Goal: Task Accomplishment & Management: Complete application form

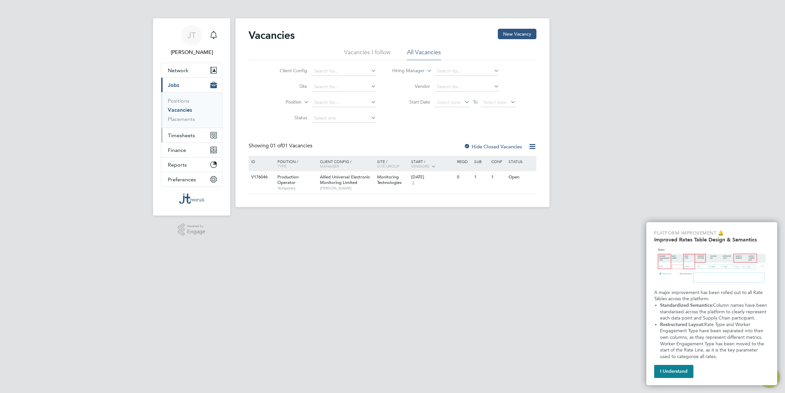
click at [188, 134] on span "Timesheets" at bounding box center [181, 135] width 27 height 6
click at [285, 179] on span "Production Operator" at bounding box center [287, 179] width 21 height 11
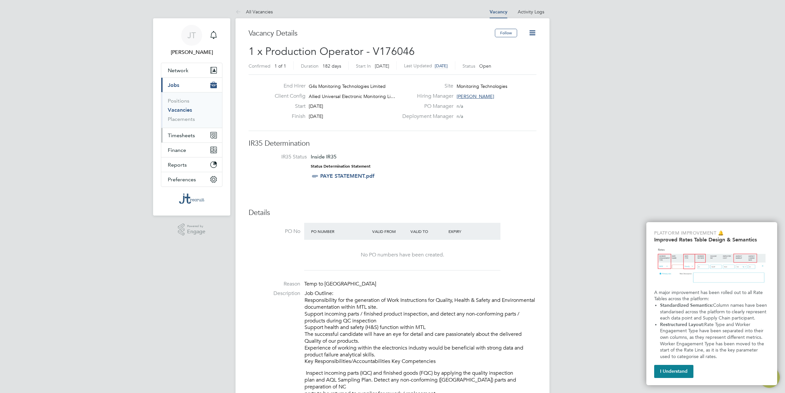
click at [178, 136] on span "Timesheets" at bounding box center [181, 135] width 27 height 6
click at [180, 114] on link "Timesheets" at bounding box center [181, 115] width 27 height 6
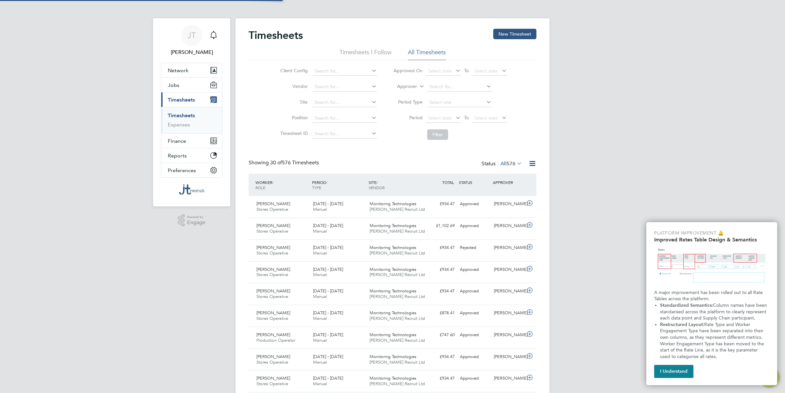
scroll to position [16, 57]
click at [511, 35] on button "New Timesheet" at bounding box center [514, 34] width 43 height 10
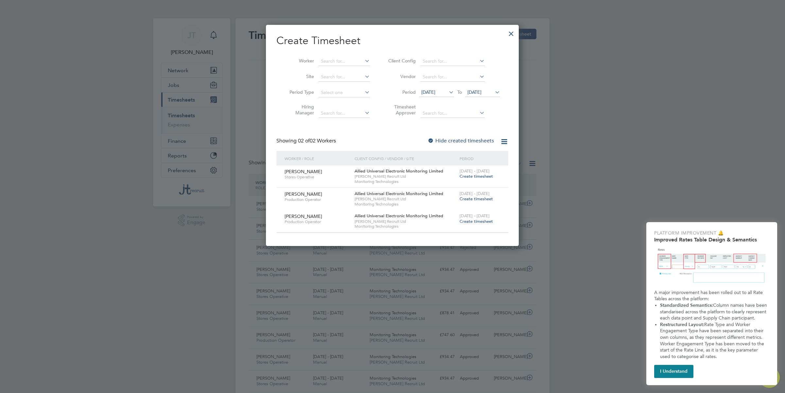
click at [474, 175] on span "Create timesheet" at bounding box center [475, 177] width 33 height 6
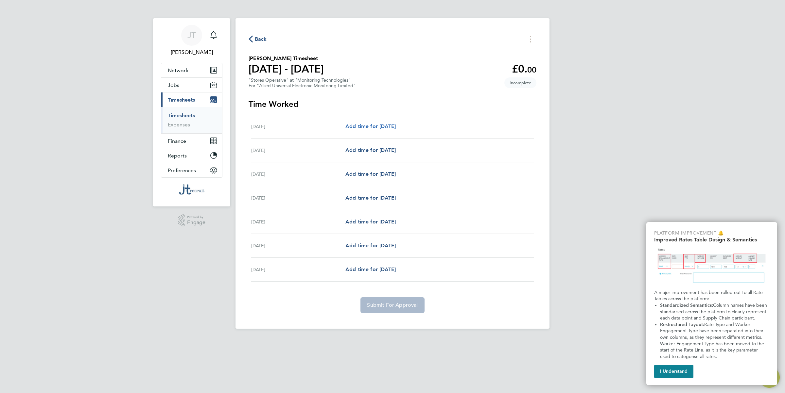
click at [386, 127] on span "Add time for Mon 18 Aug" at bounding box center [370, 126] width 50 height 6
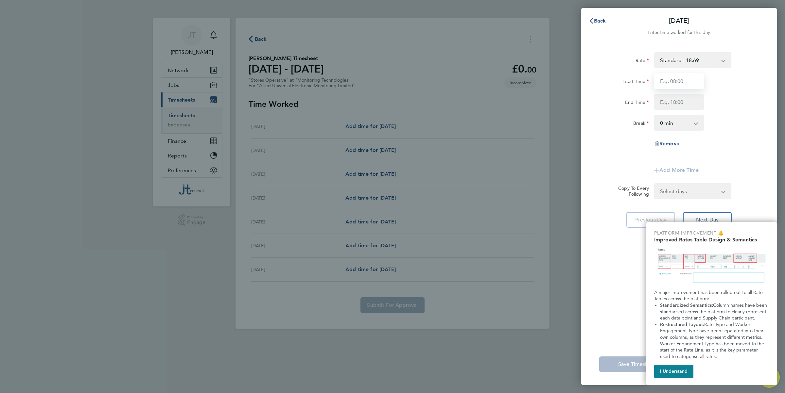
click at [681, 79] on input "Start Time" at bounding box center [679, 81] width 50 height 16
type input "07:00"
type input "16:30"
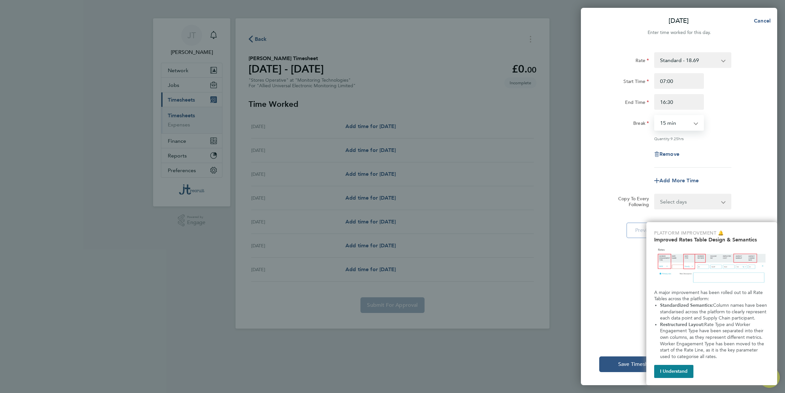
select select "30"
click at [666, 370] on button "I Understand" at bounding box center [673, 371] width 39 height 13
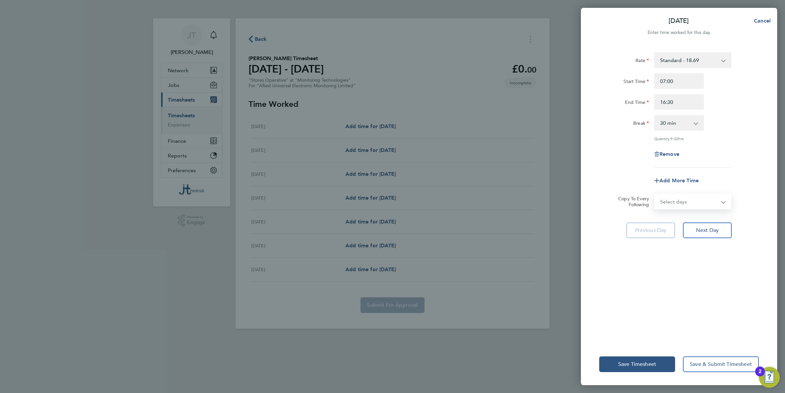
click at [690, 201] on select "Select days Day Weekday (Mon-Fri) Weekend (Sat-Sun) Tuesday Wednesday Thursday …" at bounding box center [689, 202] width 69 height 14
select select "WEEKDAY"
click at [655, 195] on select "Select days Day Weekday (Mon-Fri) Weekend (Sat-Sun) Tuesday Wednesday Thursday …" at bounding box center [689, 202] width 69 height 14
select select "2025-08-24"
click at [702, 204] on select "Select days Day Weekday (Mon-Fri) Weekend (Sat-Sun) Tuesday Wednesday Thursday …" at bounding box center [685, 202] width 61 height 14
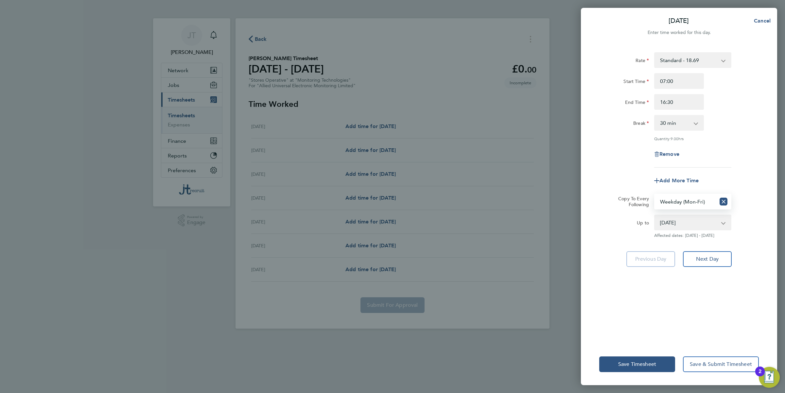
select select "DAY"
click at [655, 195] on select "Select days Day Weekday (Mon-Fri) Weekend (Sat-Sun) Tuesday Wednesday Thursday …" at bounding box center [685, 202] width 61 height 14
click at [724, 225] on app-icon-cross-button at bounding box center [727, 222] width 8 height 14
click at [724, 221] on app-icon-cross-button at bounding box center [727, 222] width 8 height 14
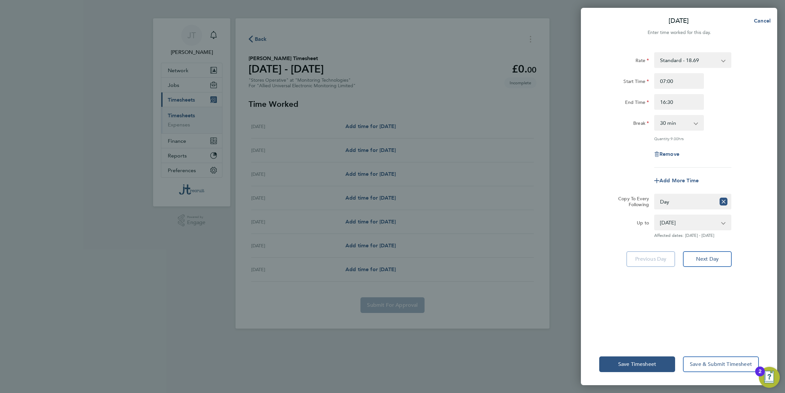
click at [724, 221] on app-icon-cross-button at bounding box center [727, 222] width 8 height 14
click at [689, 224] on select "19 Aug 2025 20 Aug 2025 21 Aug 2025 22 Aug 2025 23 Aug 2025 24 Aug 2025" at bounding box center [689, 222] width 68 height 14
select select "2025-08-21"
click at [655, 215] on select "19 Aug 2025 20 Aug 2025 21 Aug 2025 22 Aug 2025 23 Aug 2025 24 Aug 2025" at bounding box center [689, 222] width 68 height 14
click at [709, 262] on span "Next Day" at bounding box center [707, 259] width 23 height 7
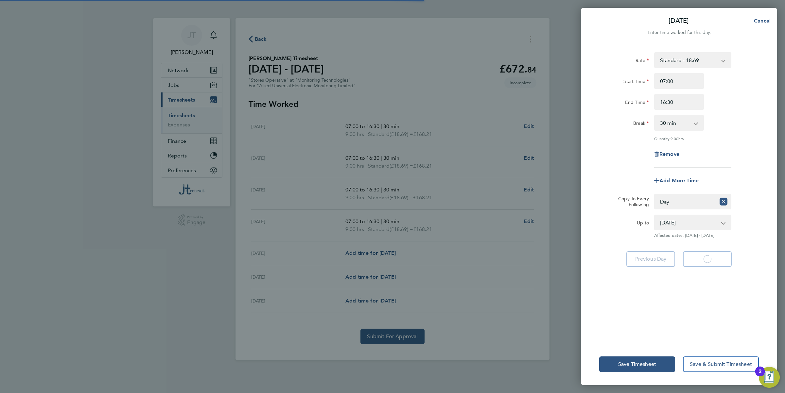
select select "30"
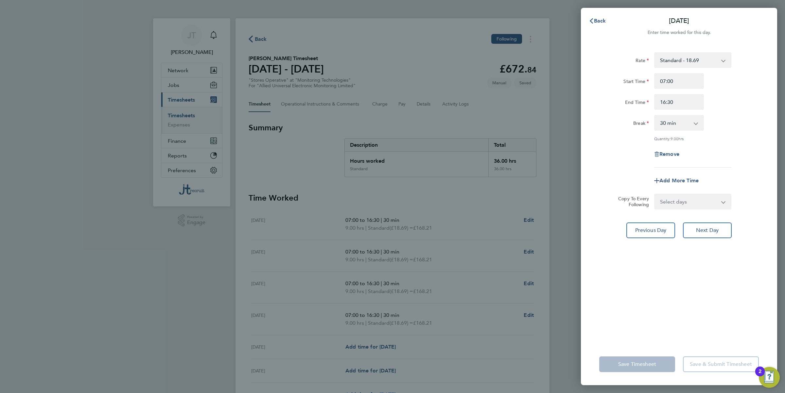
click at [372, 350] on div "Back Tue 19 Aug Enter time worked for this day. Rate Standard - 18.69 1.5 - 28.…" at bounding box center [392, 196] width 785 height 393
click at [701, 231] on span "Next Day" at bounding box center [707, 230] width 23 height 7
select select "30"
click at [702, 226] on button "Next Day" at bounding box center [707, 231] width 49 height 16
select select "30"
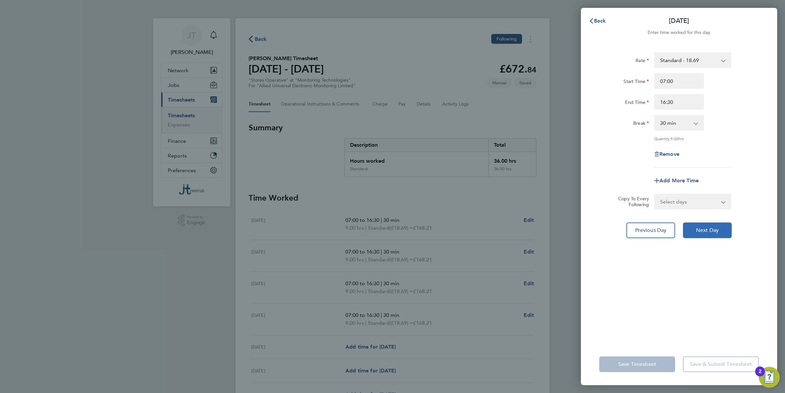
click at [704, 228] on span "Next Day" at bounding box center [707, 230] width 23 height 7
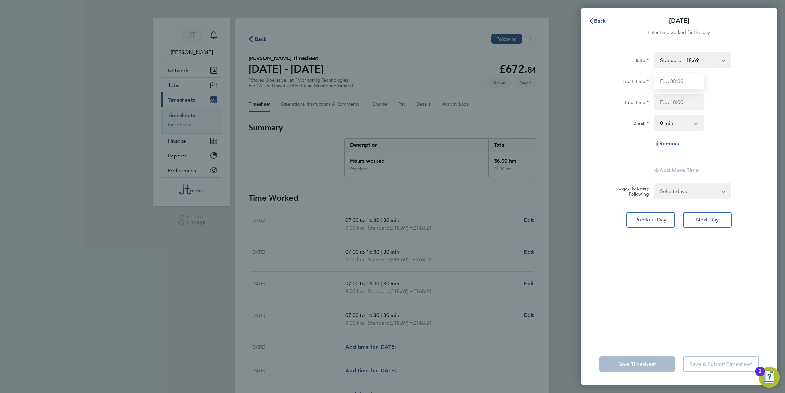
click at [682, 81] on input "Start Time" at bounding box center [679, 81] width 50 height 16
type input "07:00"
type input "12:00"
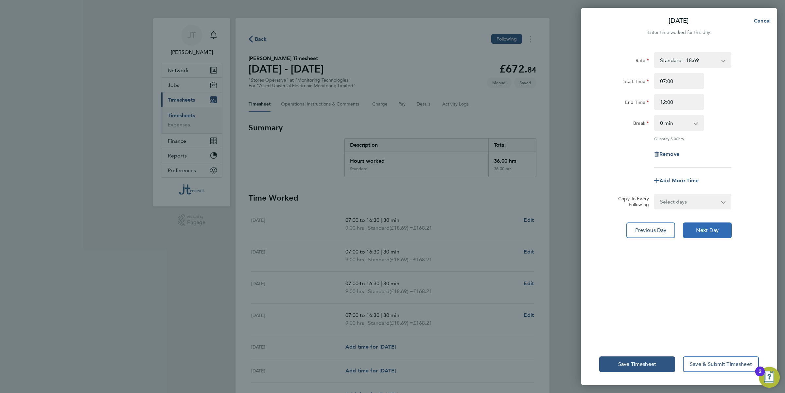
click at [701, 229] on span "Next Day" at bounding box center [707, 230] width 23 height 7
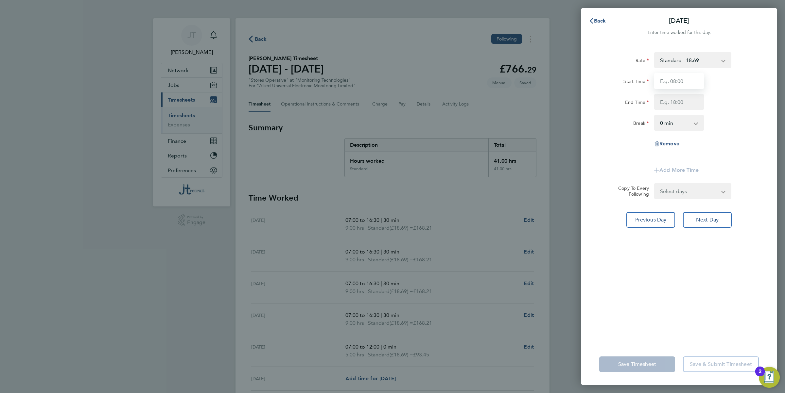
click at [679, 84] on input "Start Time" at bounding box center [679, 81] width 50 height 16
type input "06:00"
type input "10:00"
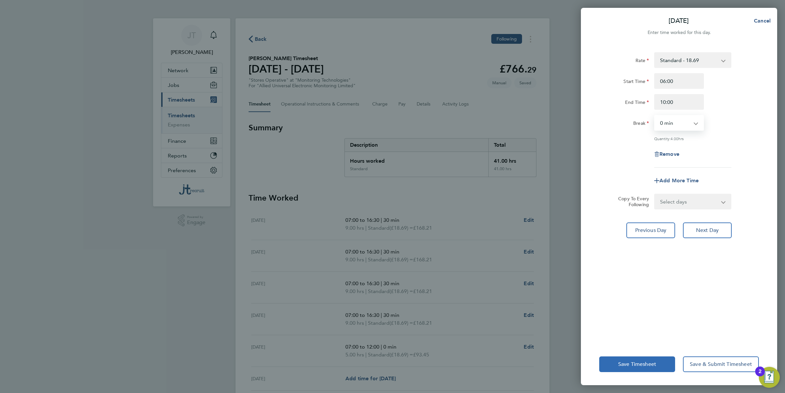
click at [650, 363] on span "Save Timesheet" at bounding box center [637, 364] width 38 height 7
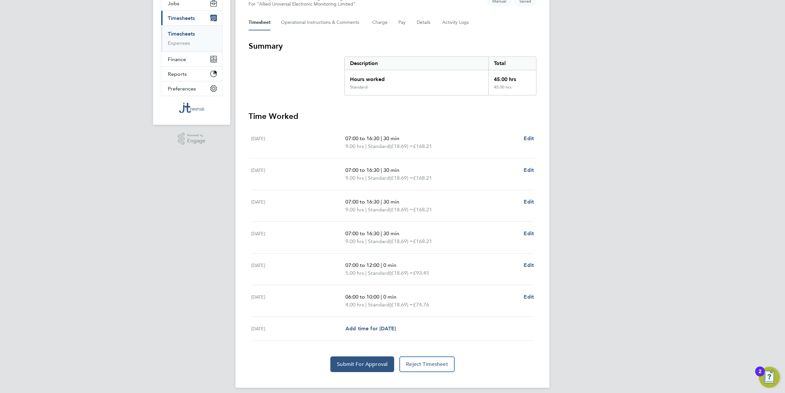
scroll to position [87, 0]
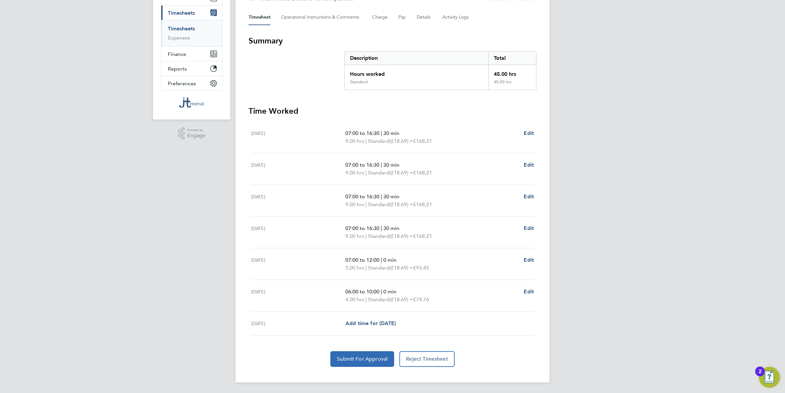
click at [365, 361] on span "Submit For Approval" at bounding box center [362, 359] width 51 height 7
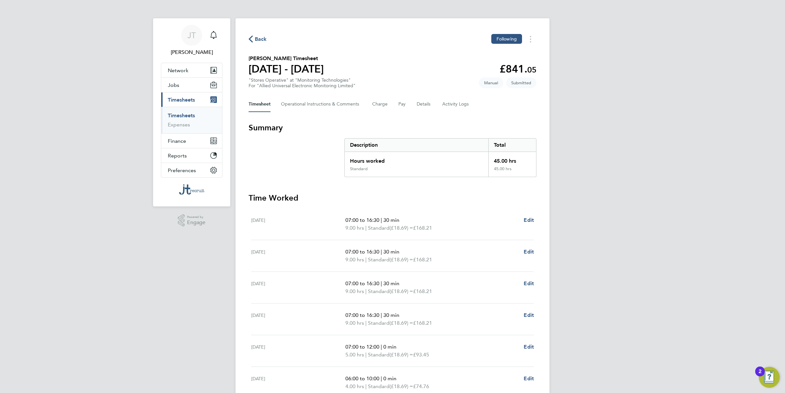
click at [179, 99] on span "Timesheets" at bounding box center [181, 100] width 27 height 6
click at [173, 113] on span "Finance" at bounding box center [177, 114] width 18 height 6
click at [173, 132] on link "Invoices & Credit Notes" at bounding box center [188, 133] width 41 height 13
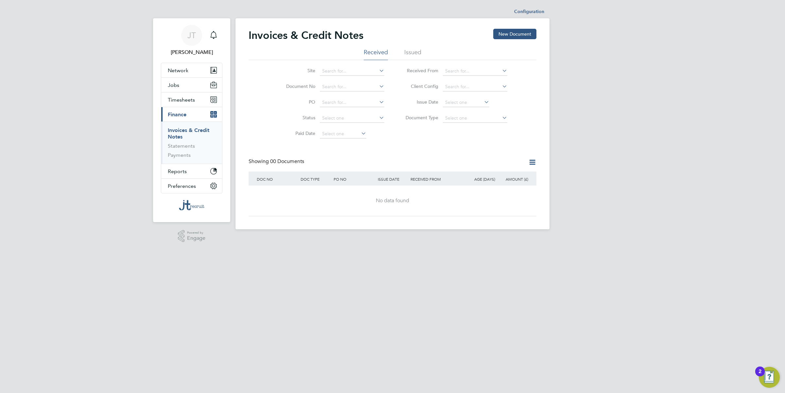
click at [412, 53] on li "Issued" at bounding box center [412, 54] width 17 height 12
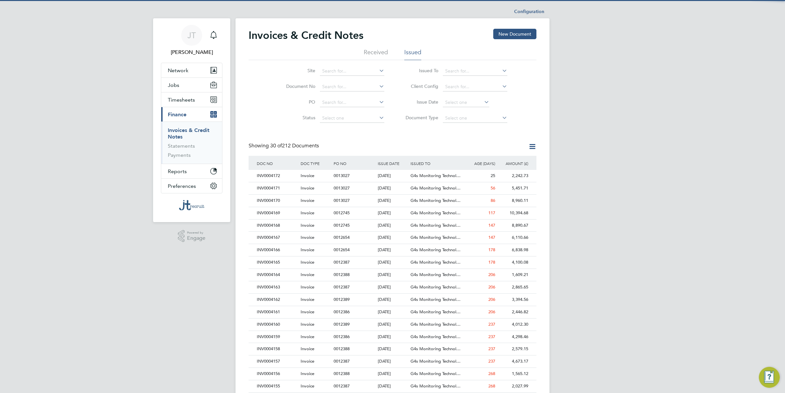
scroll to position [12, 44]
